Goal: Check status: Check status

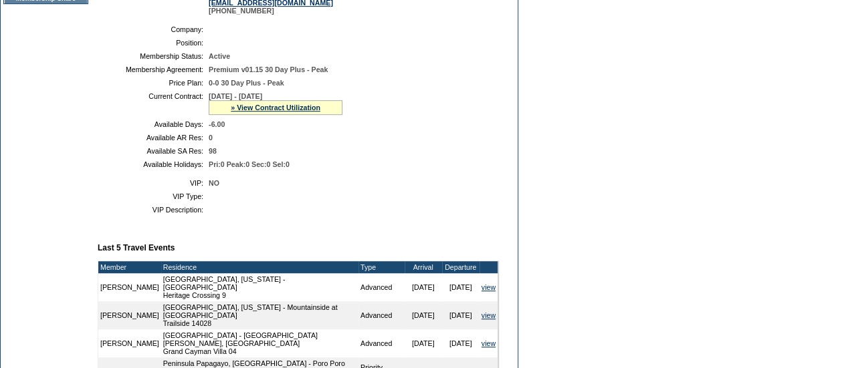
scroll to position [282, 0]
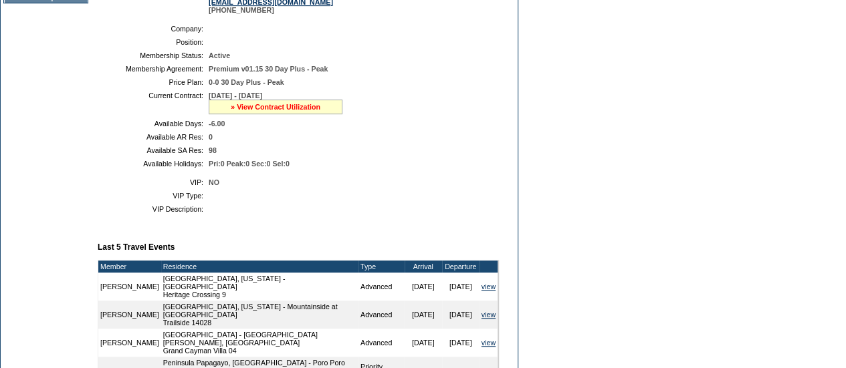
click at [263, 111] on link "» View Contract Utilization" at bounding box center [276, 107] width 90 height 8
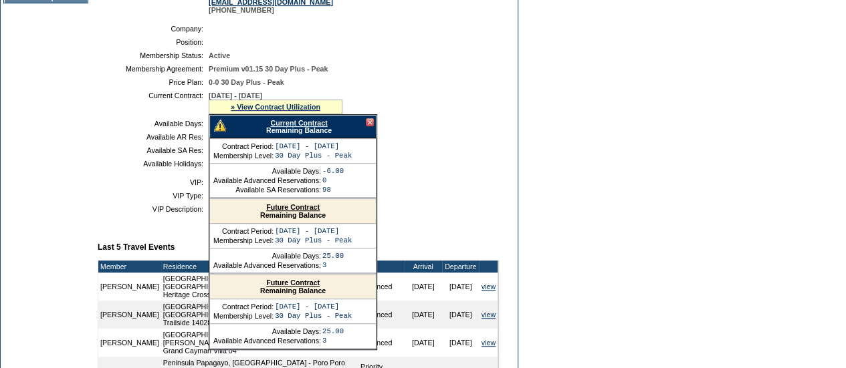
click at [285, 127] on link "Current Contract" at bounding box center [298, 123] width 57 height 8
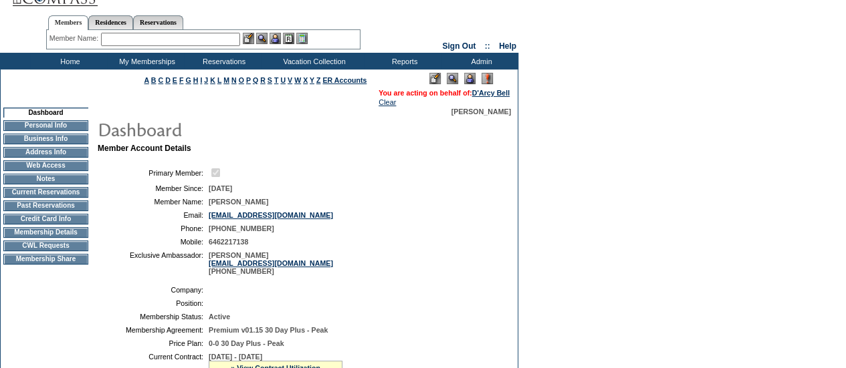
scroll to position [17, 0]
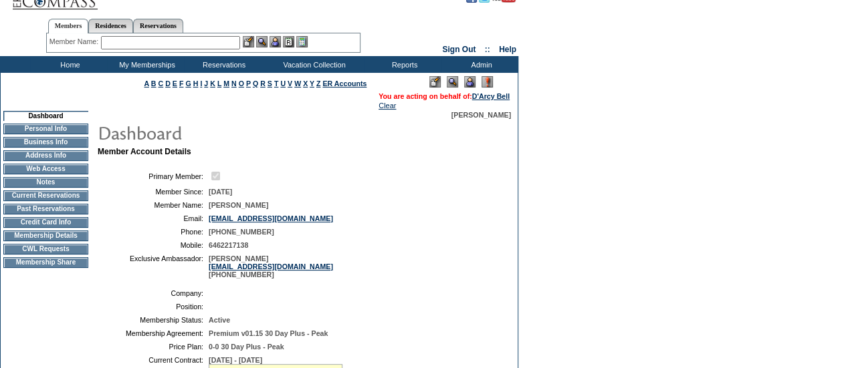
click at [176, 50] on div "Member Name: Destination or Residence: ReservationId:" at bounding box center [203, 42] width 314 height 19
click at [171, 37] on input "text" at bounding box center [170, 42] width 139 height 13
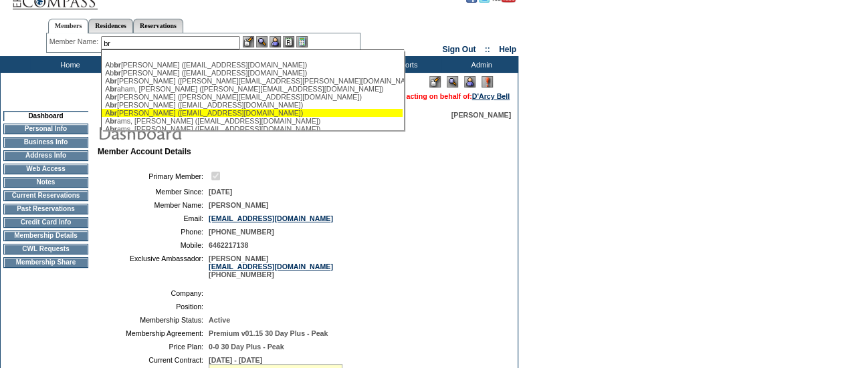
type input "b"
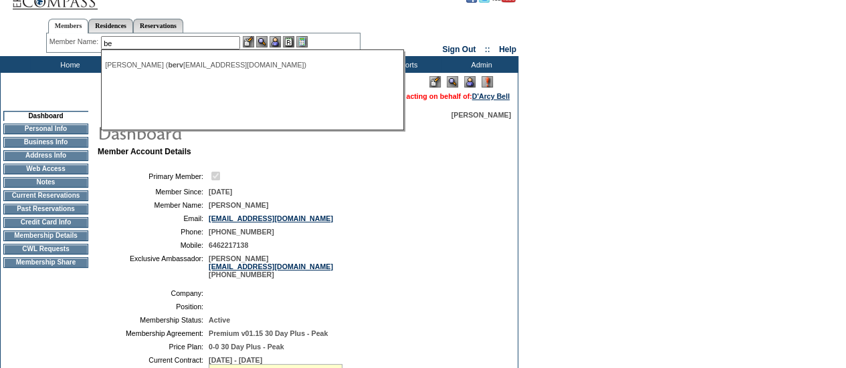
type input "b"
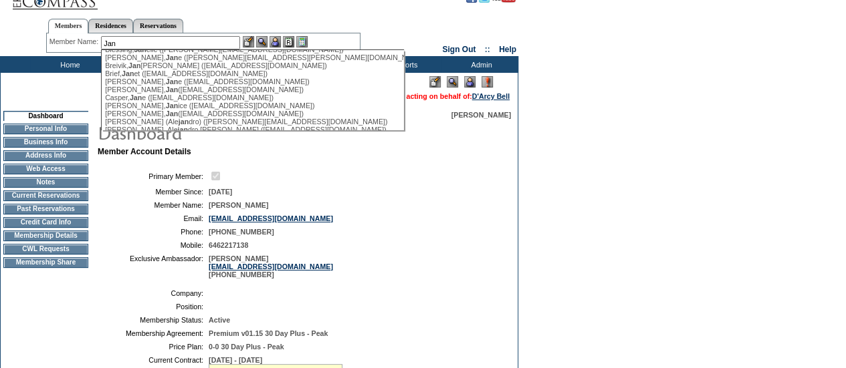
scroll to position [164, 0]
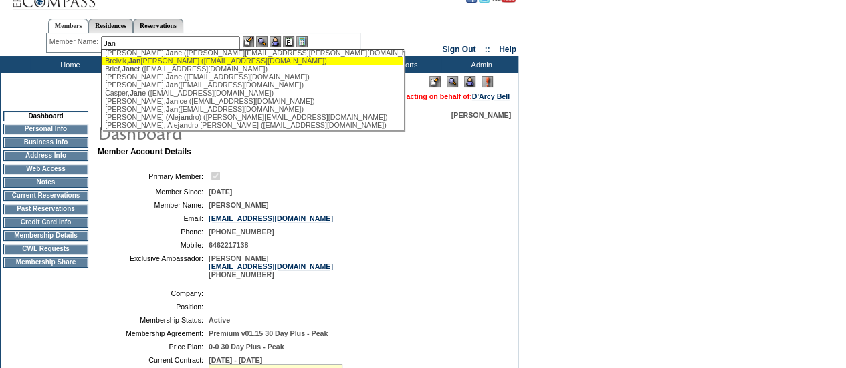
click at [168, 65] on div "Breivik, Jan Gunnar (jan@jgbc.no)" at bounding box center [252, 61] width 294 height 8
type input "Breivik, Jan Gunnar (jan@jgbc.no)"
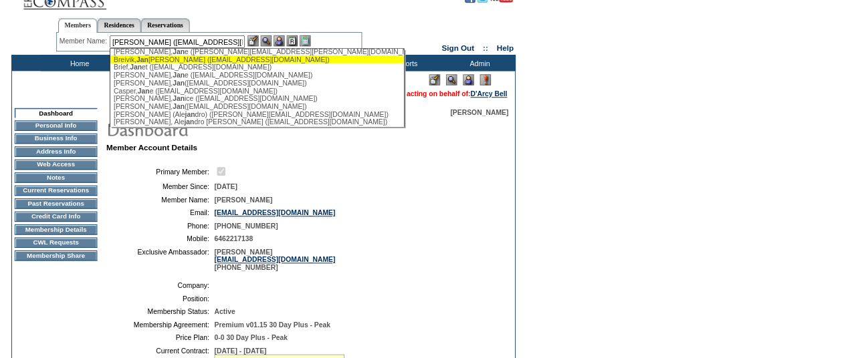
scroll to position [0, 0]
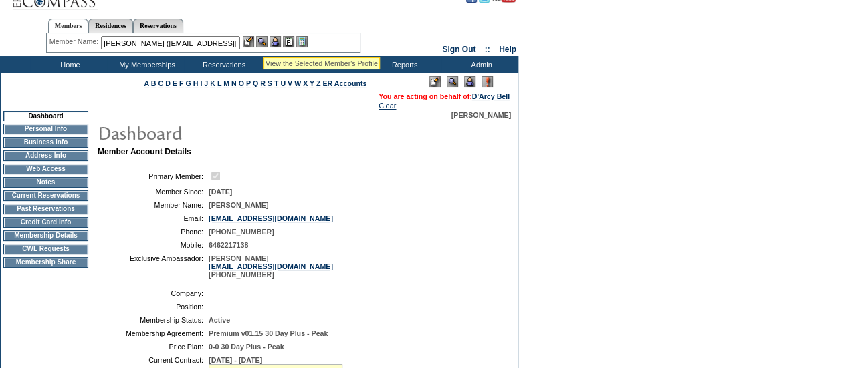
click at [263, 41] on img at bounding box center [261, 41] width 11 height 11
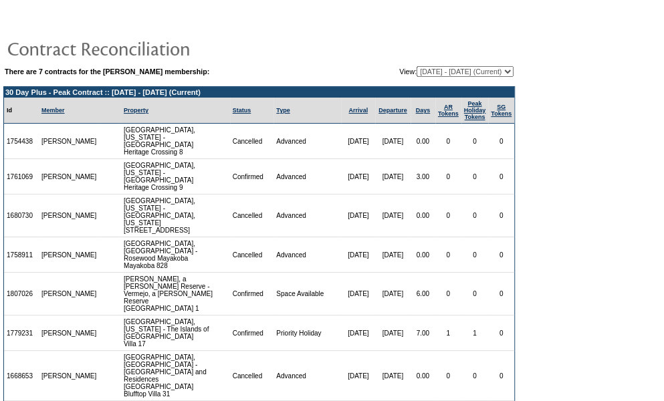
scroll to position [94, 0]
